Goal: Check status: Check status

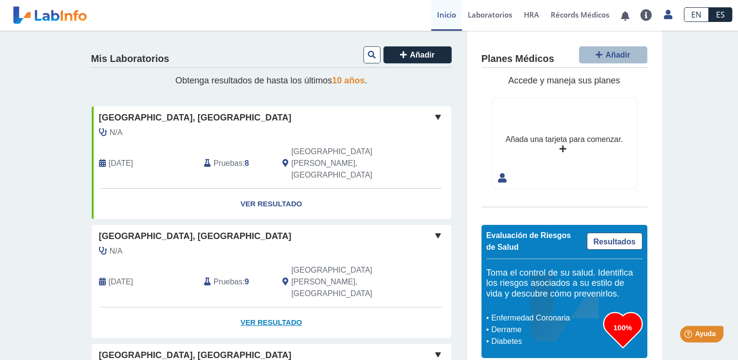
click at [267, 307] on link "Ver Resultado" at bounding box center [272, 322] width 360 height 31
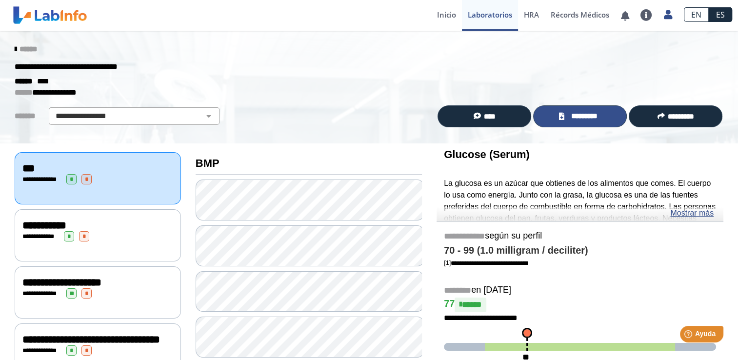
click at [575, 118] on span "*********" at bounding box center [584, 116] width 34 height 11
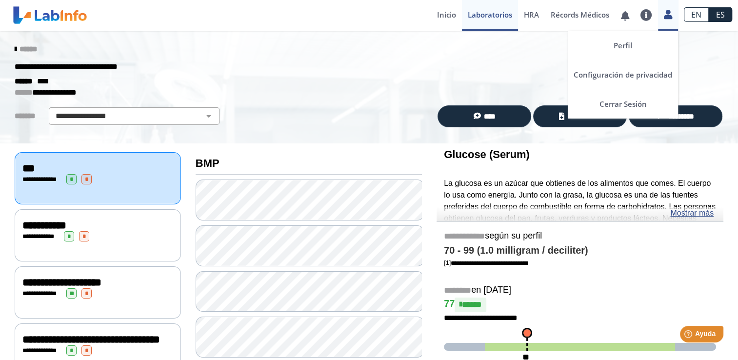
click at [667, 15] on icon at bounding box center [668, 14] width 8 height 7
click at [619, 103] on link "Cerrar Sesión" at bounding box center [623, 103] width 110 height 29
